Goal: Task Accomplishment & Management: Manage account settings

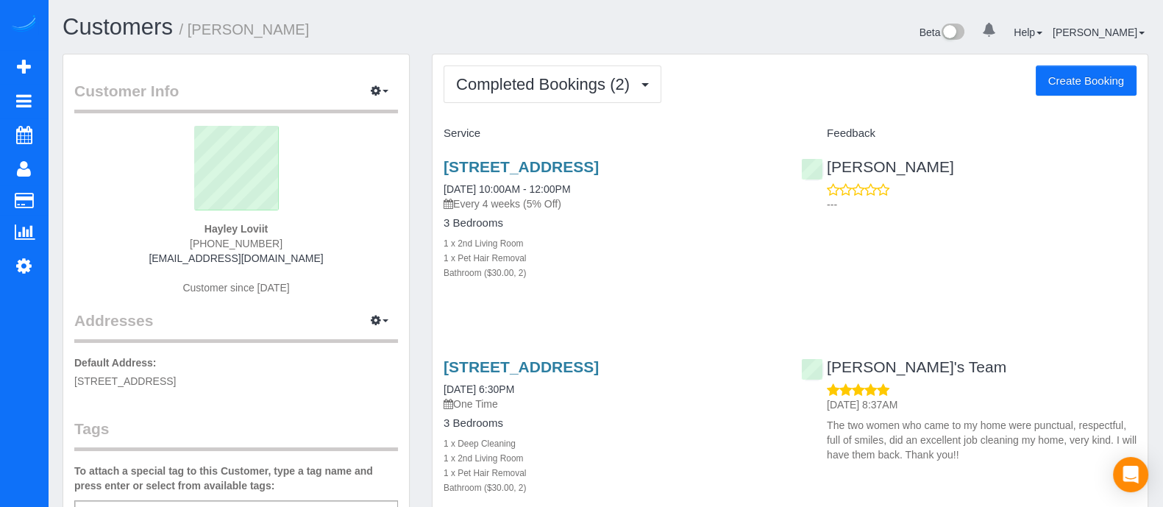
click at [998, 274] on div "[STREET_ADDRESS] [DATE] 10:00AM - 12:00PM Every 4 weeks (5% Off) 3 Bedrooms 1 x…" at bounding box center [789, 227] width 715 height 163
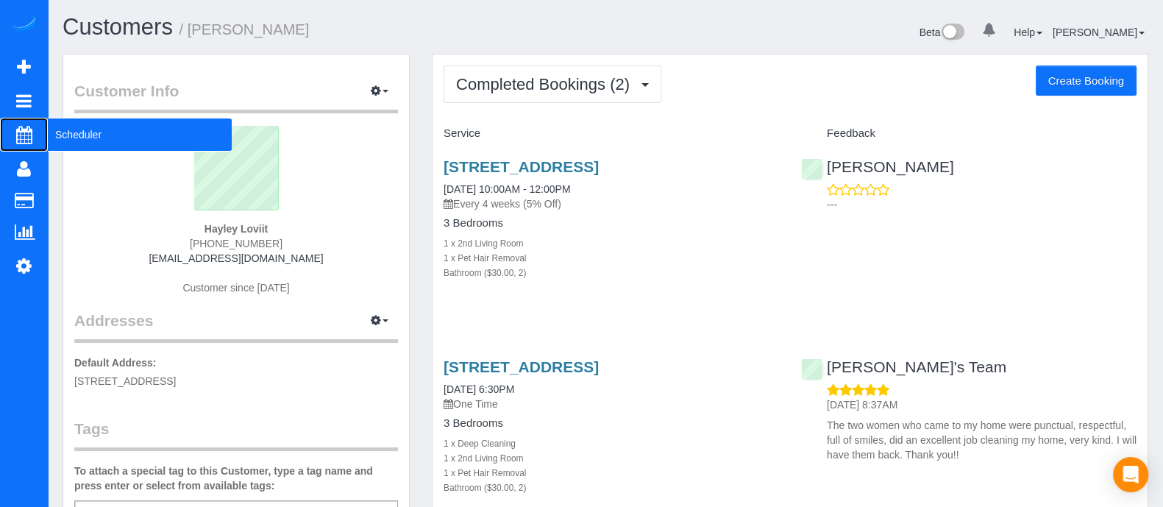
click at [70, 142] on span "Scheduler" at bounding box center [140, 135] width 184 height 34
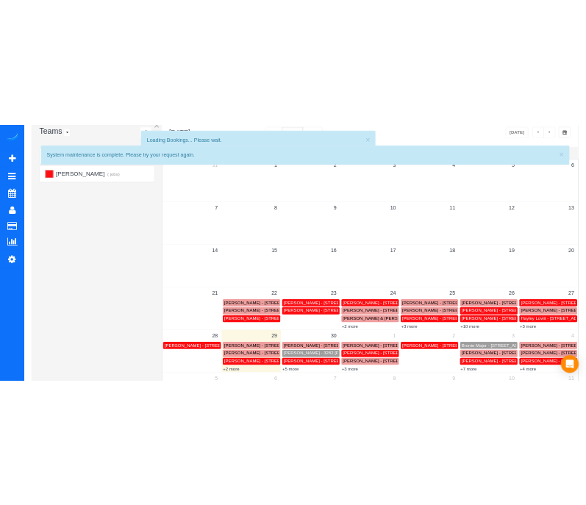
scroll to position [174, 0]
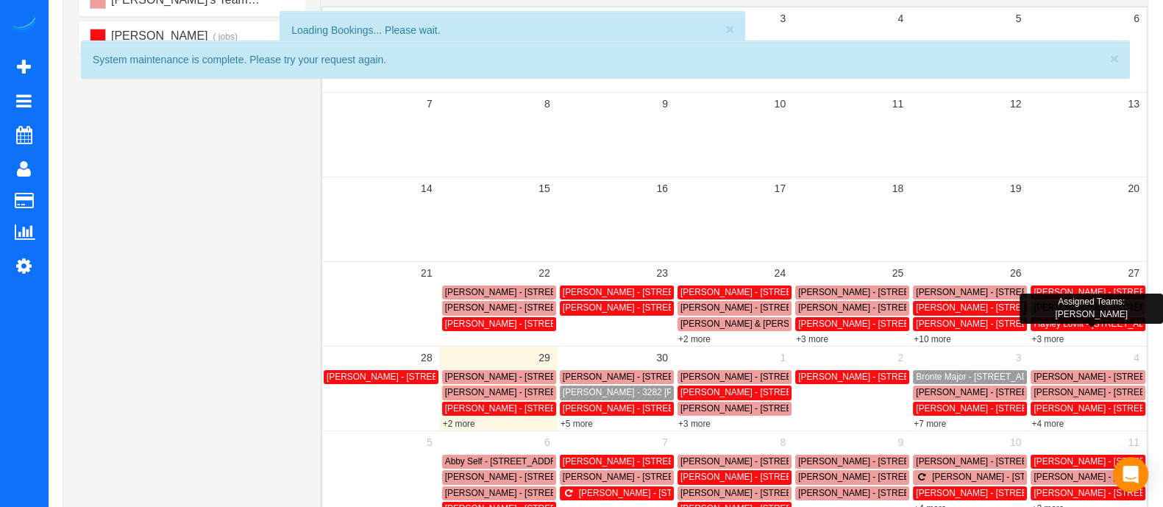
click at [1077, 325] on span "Hayley Loviit - [STREET_ADDRESS]" at bounding box center [1105, 323] width 144 height 10
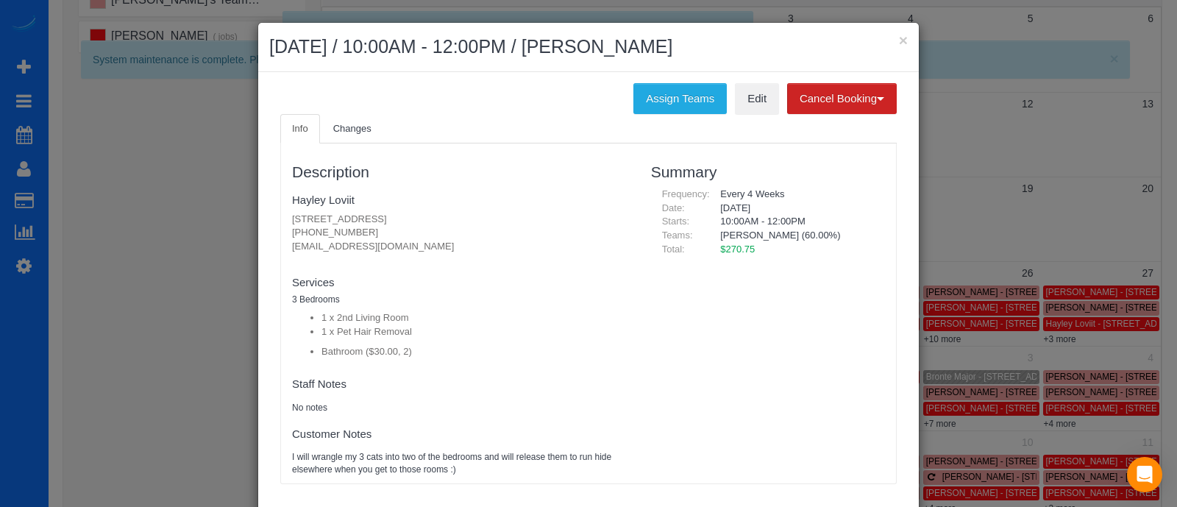
drag, startPoint x: 353, startPoint y: 229, endPoint x: 263, endPoint y: 236, distance: 90.7
click at [269, 236] on div "Info Changes Description Hayley Loviit [STREET_ADDRESS] [PHONE_NUMBER] [EMAIL_A…" at bounding box center [588, 306] width 638 height 385
copy p "[PHONE_NUMBER]"
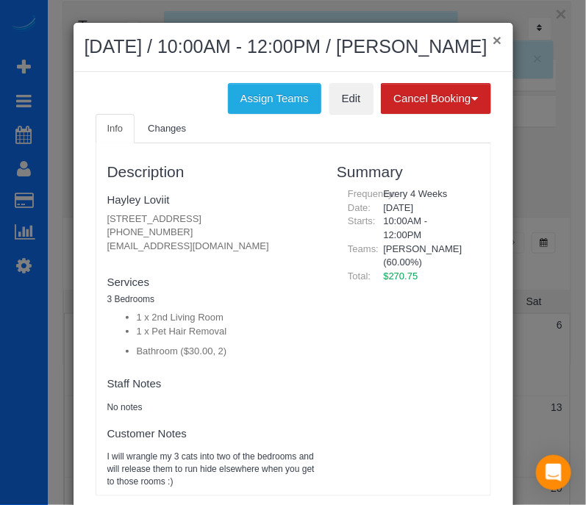
click at [493, 32] on button "×" at bounding box center [497, 39] width 9 height 15
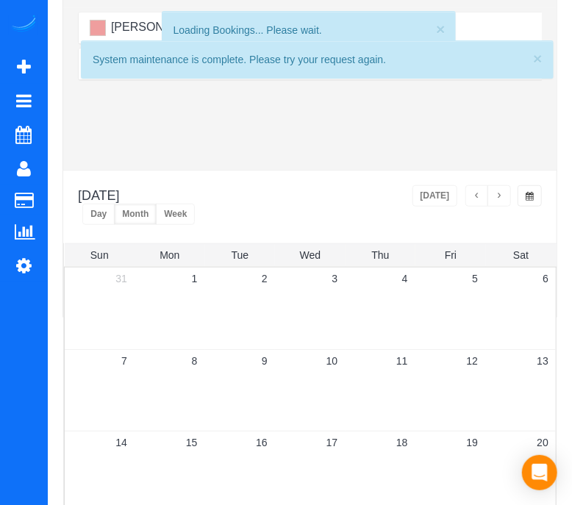
scroll to position [248, 0]
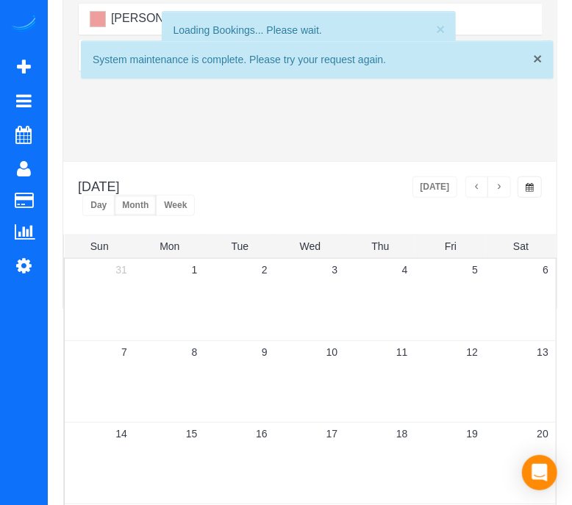
click at [536, 60] on span "×" at bounding box center [537, 58] width 9 height 17
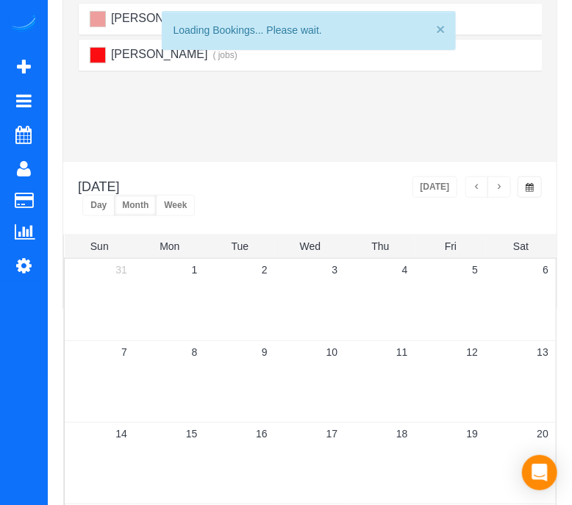
click at [438, 26] on button "×" at bounding box center [440, 28] width 9 height 15
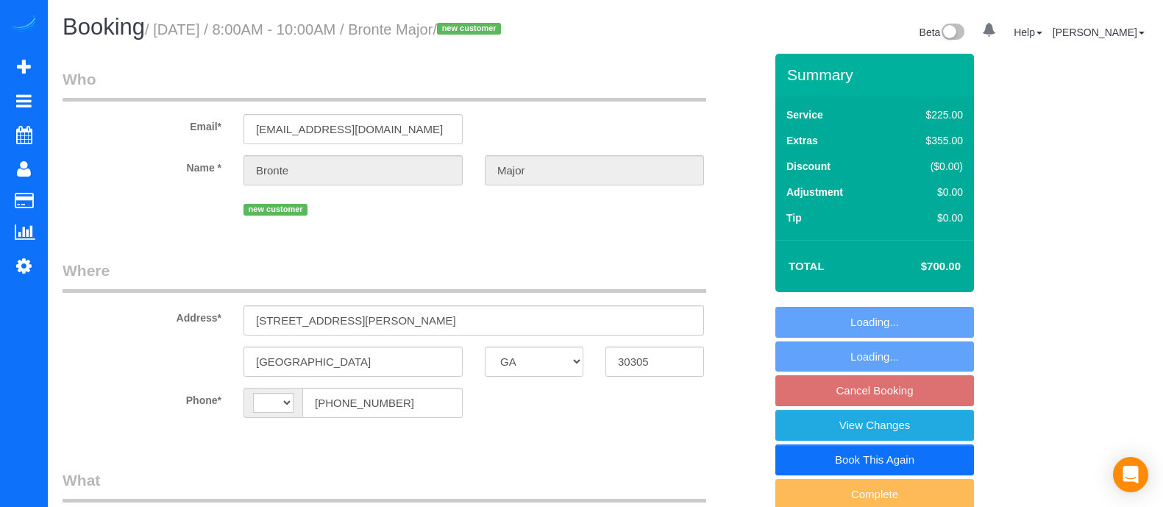
select select "GA"
select select "number:3"
select select "number:6"
select select "string:US"
select select "object:653"
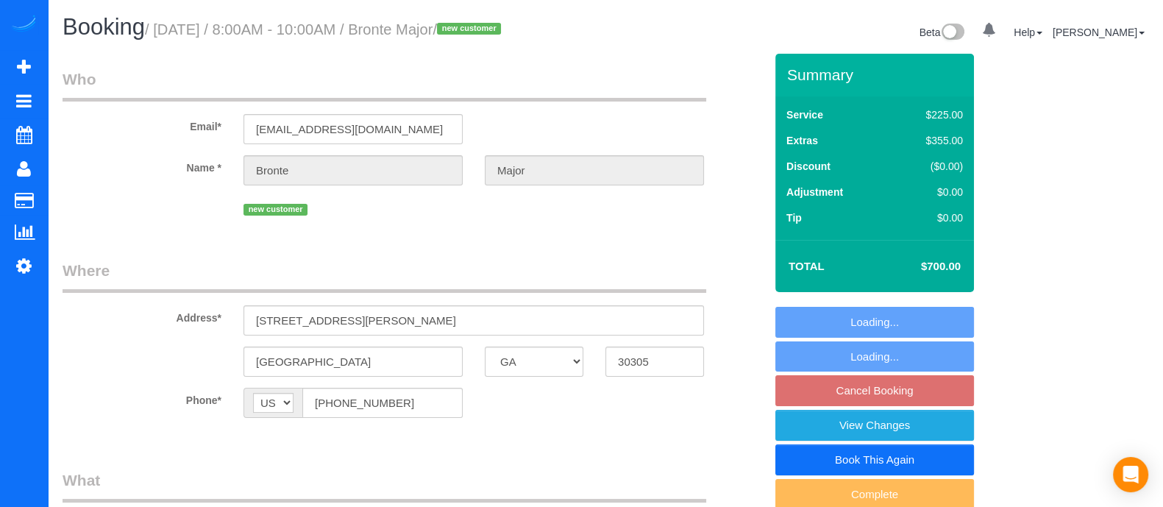
select select "4"
select select "spot1"
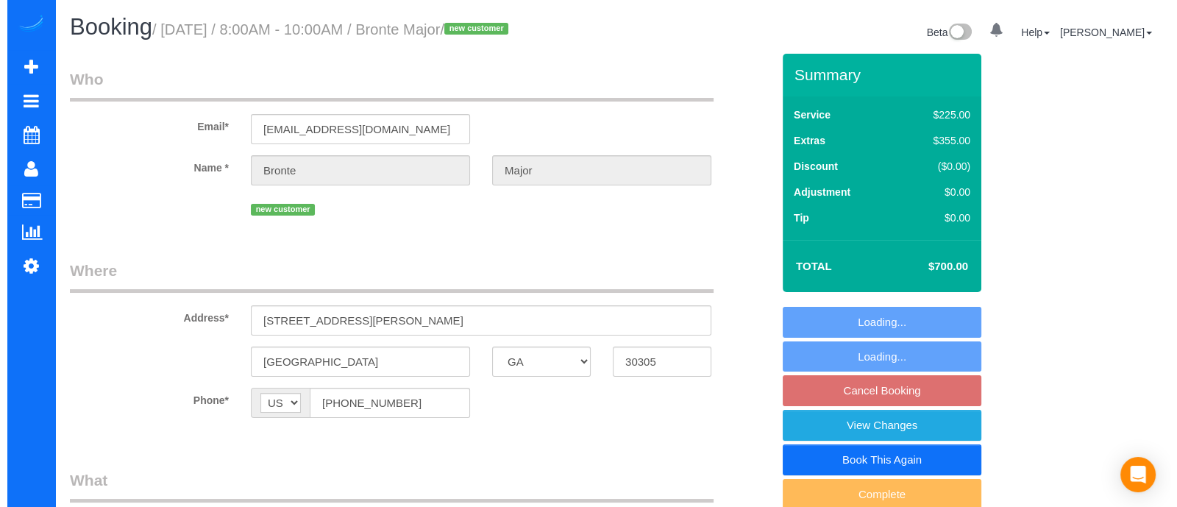
scroll to position [90, 0]
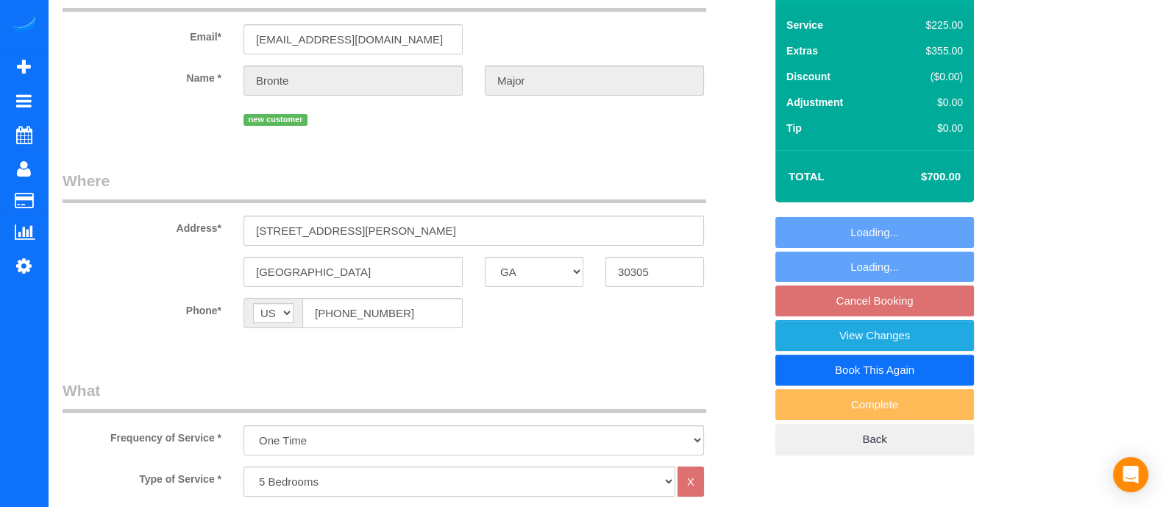
select select "object:752"
select select "4"
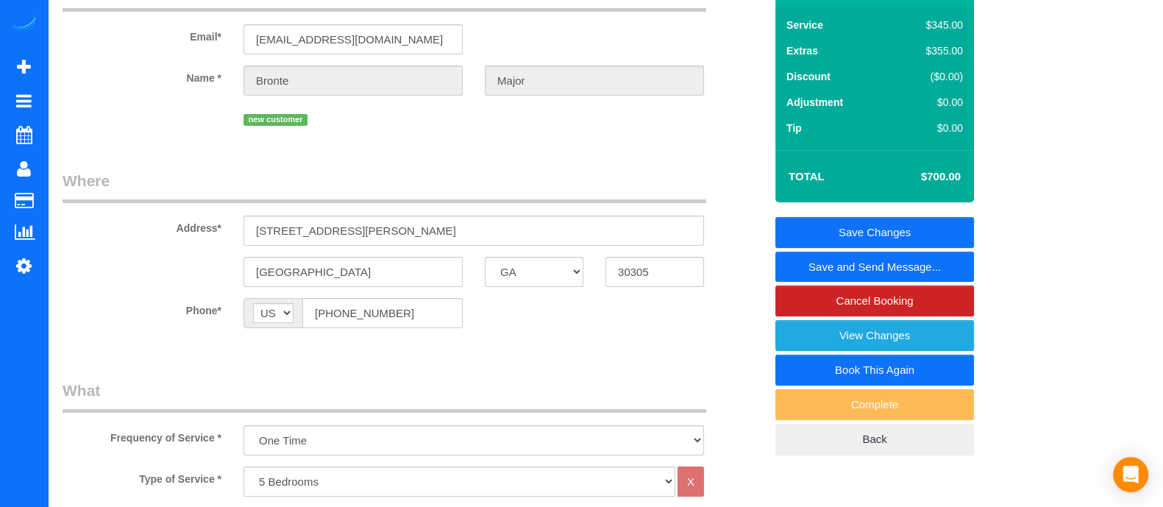
click at [877, 266] on link "Save and Send Message..." at bounding box center [874, 267] width 199 height 31
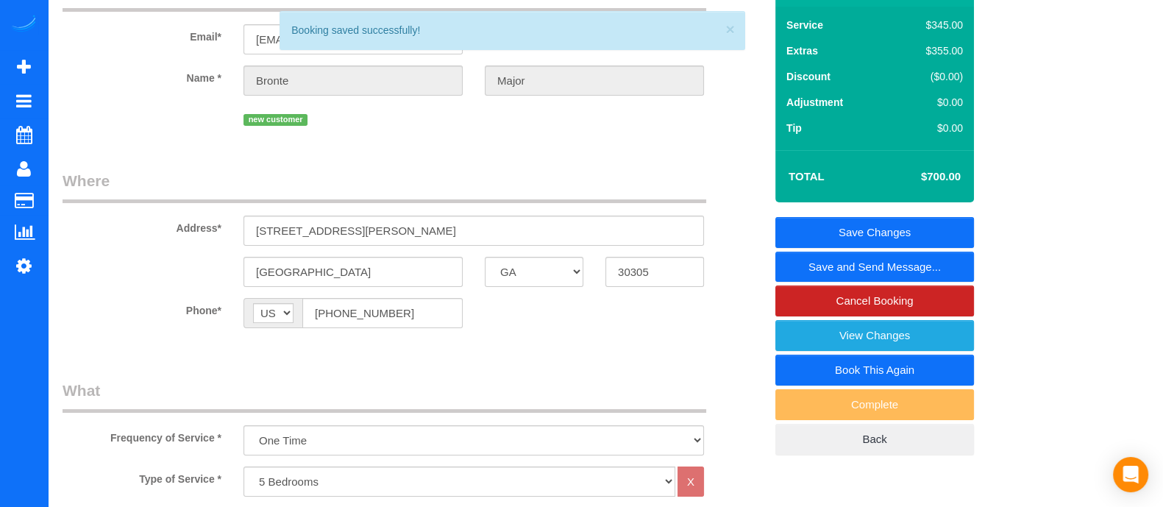
click at [877, 266] on body "0 Beta Your Notifications You have 0 alerts Add Booking Bookings Active Booking…" at bounding box center [581, 163] width 1163 height 507
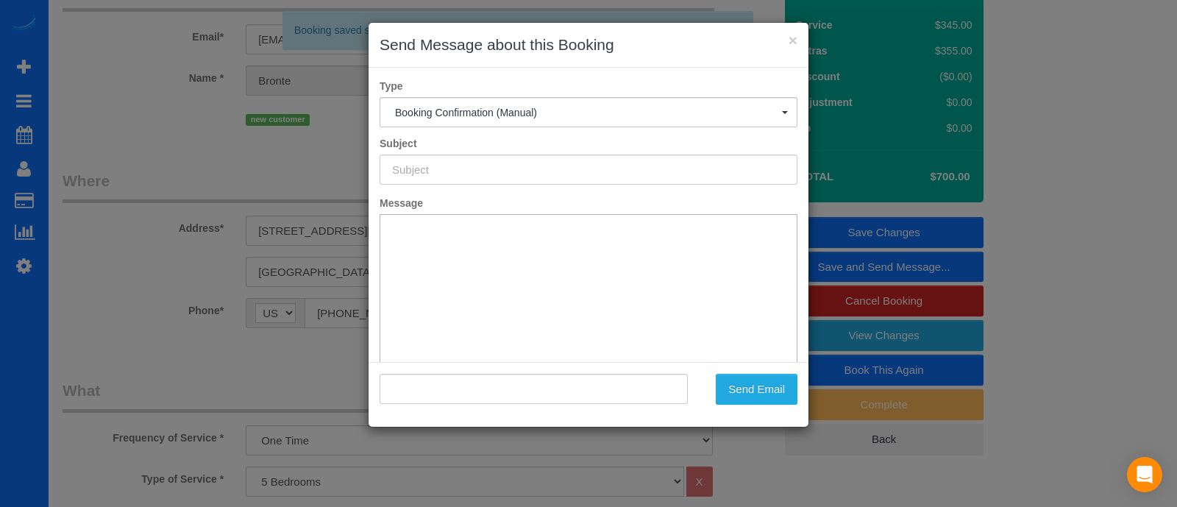
type input "Booking Confirmed!"
type input ""Bronte Major" <brontebmajor@gmail.com>"
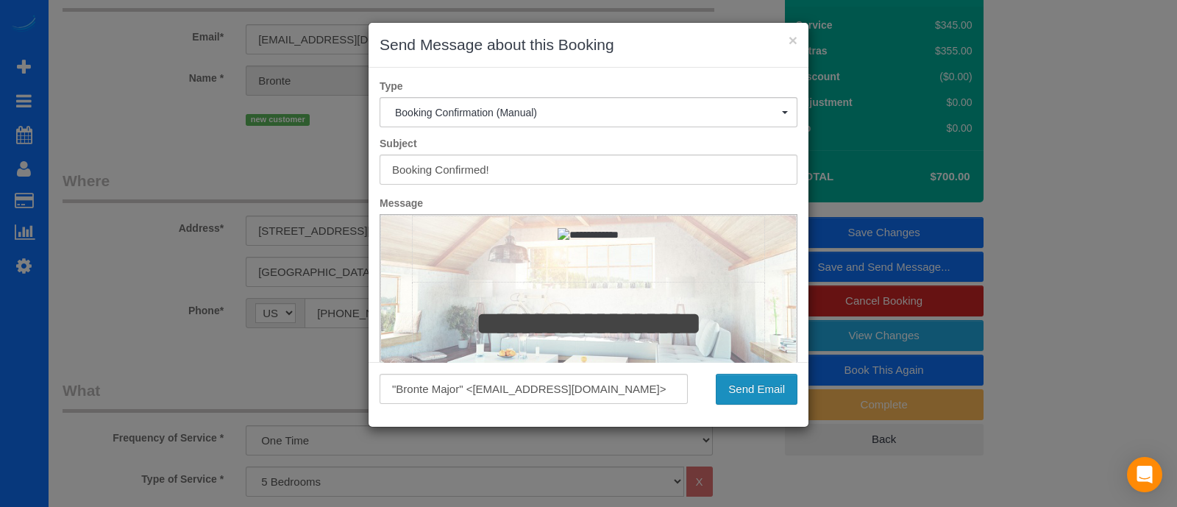
click at [738, 393] on button "Send Email" at bounding box center [757, 389] width 82 height 31
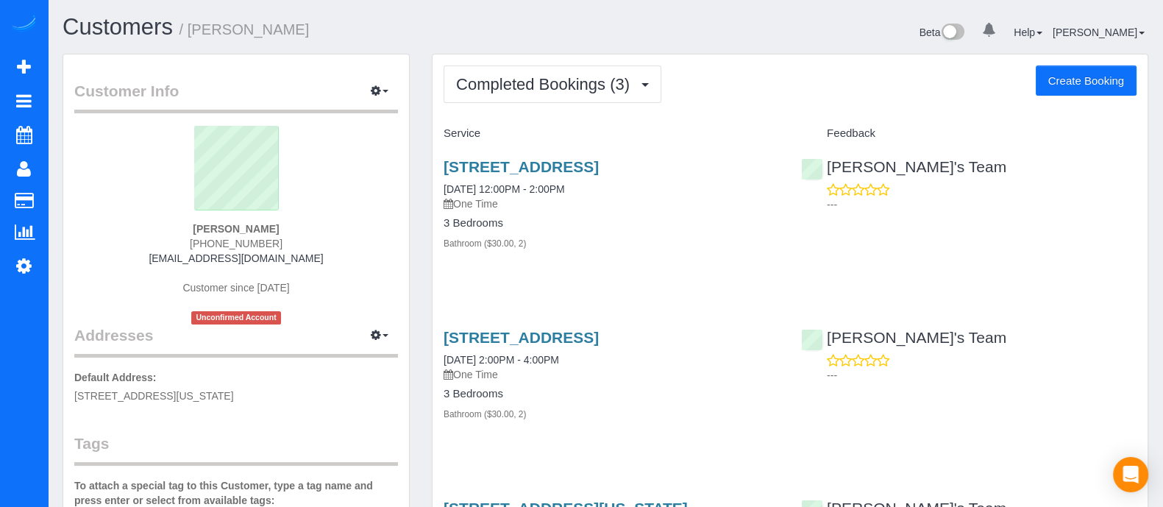
drag, startPoint x: 281, startPoint y: 242, endPoint x: 194, endPoint y: 245, distance: 86.8
click at [194, 245] on div "Connor Dalton (770) 289-3699 connor.dalton7@yahoo.com Customer since 2025 Uncon…" at bounding box center [236, 225] width 324 height 199
copy span "(770) 289-3699"
